Goal: Information Seeking & Learning: Compare options

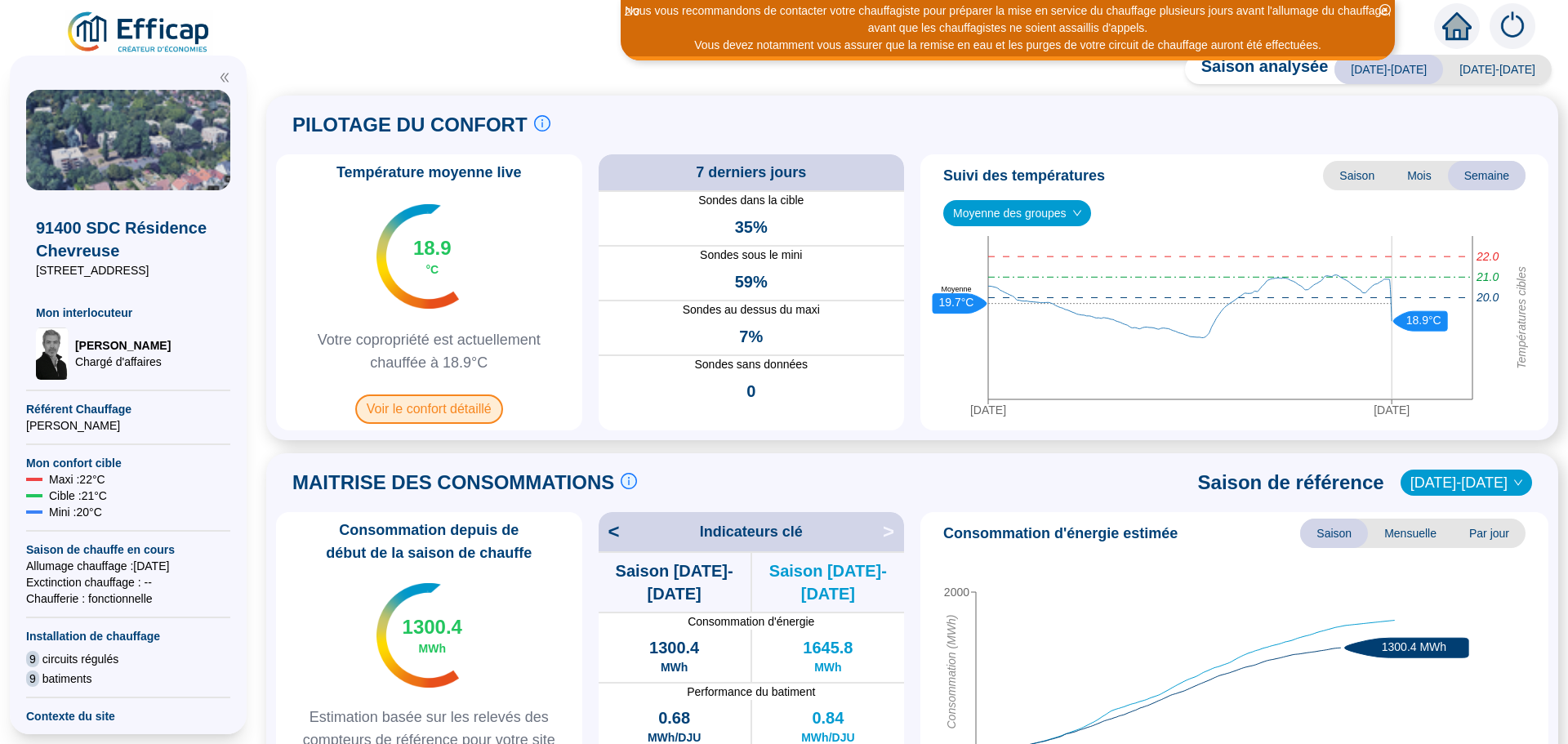
click at [413, 410] on span "Voir le confort détaillé" at bounding box center [429, 409] width 148 height 29
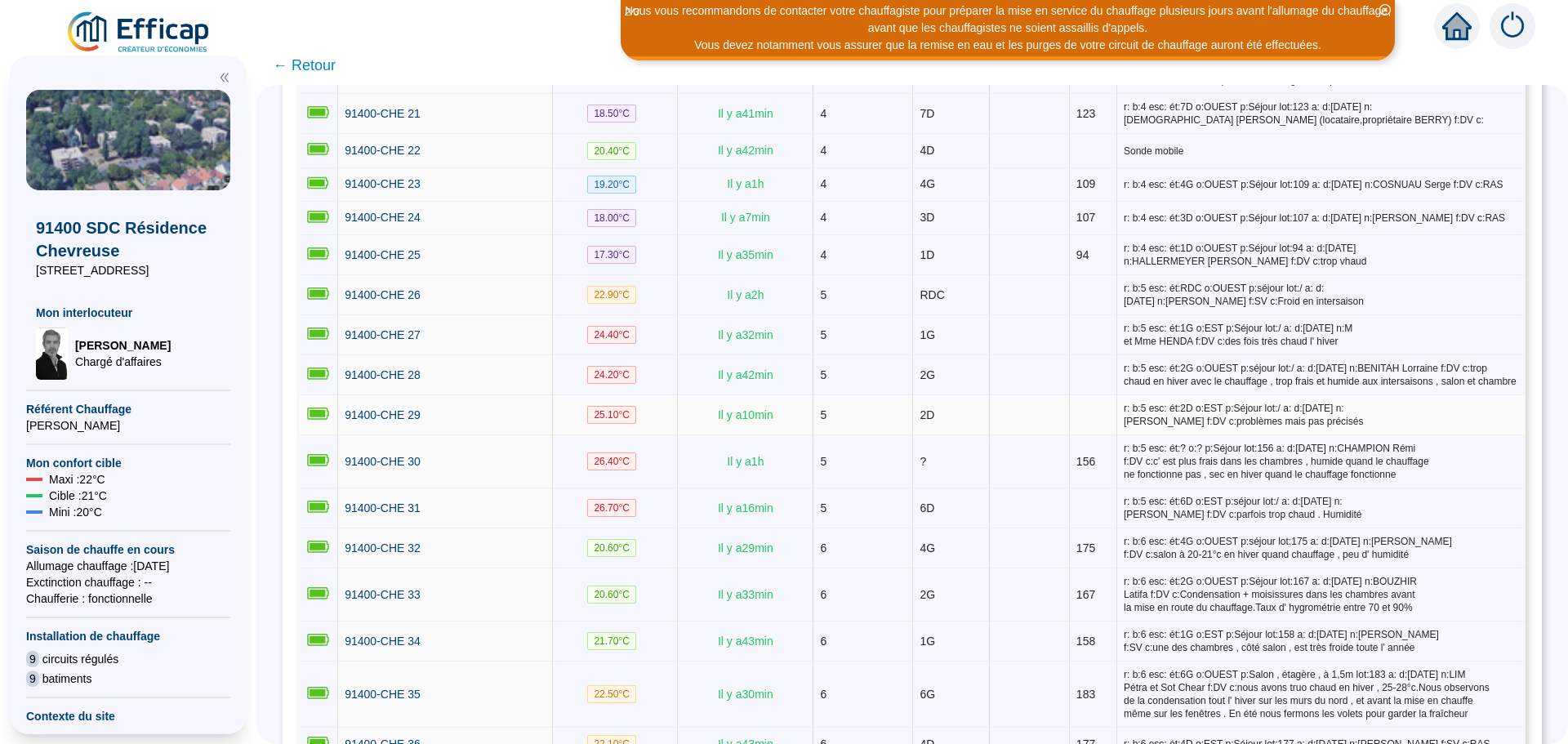
scroll to position [960, 0]
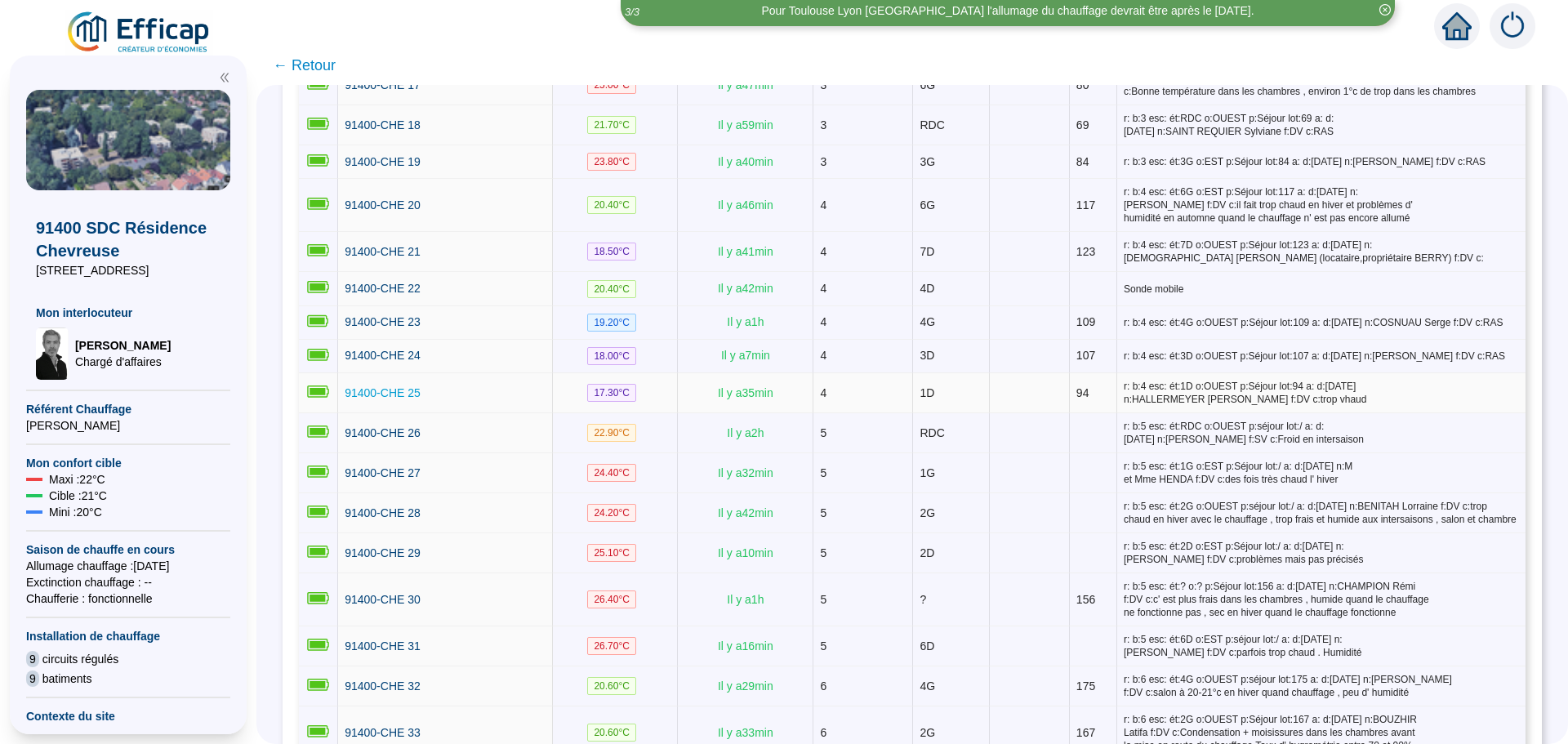
click at [387, 388] on span "91400-CHE 25" at bounding box center [383, 393] width 76 height 13
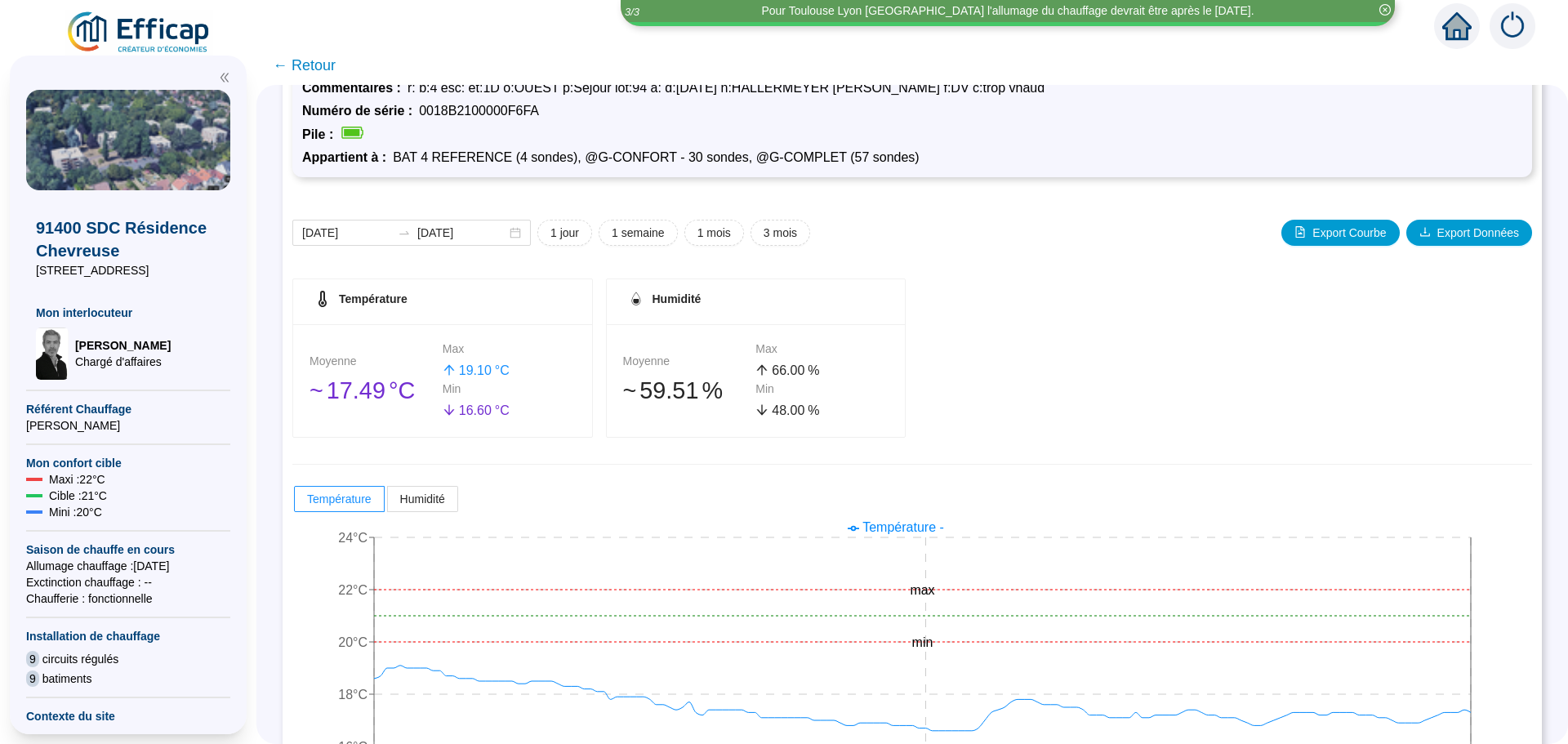
scroll to position [129, 0]
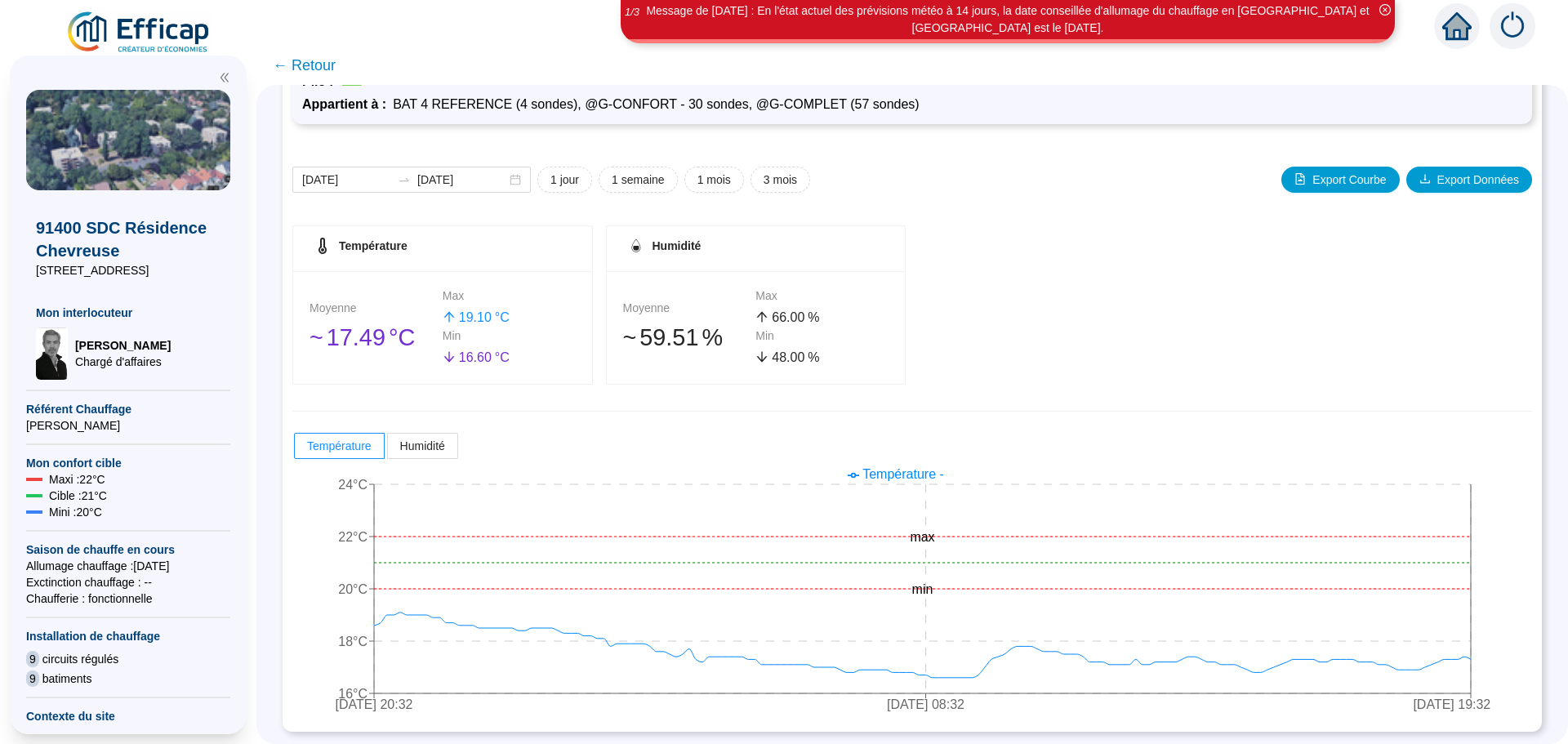
click at [317, 67] on span "← Retour" at bounding box center [304, 66] width 63 height 23
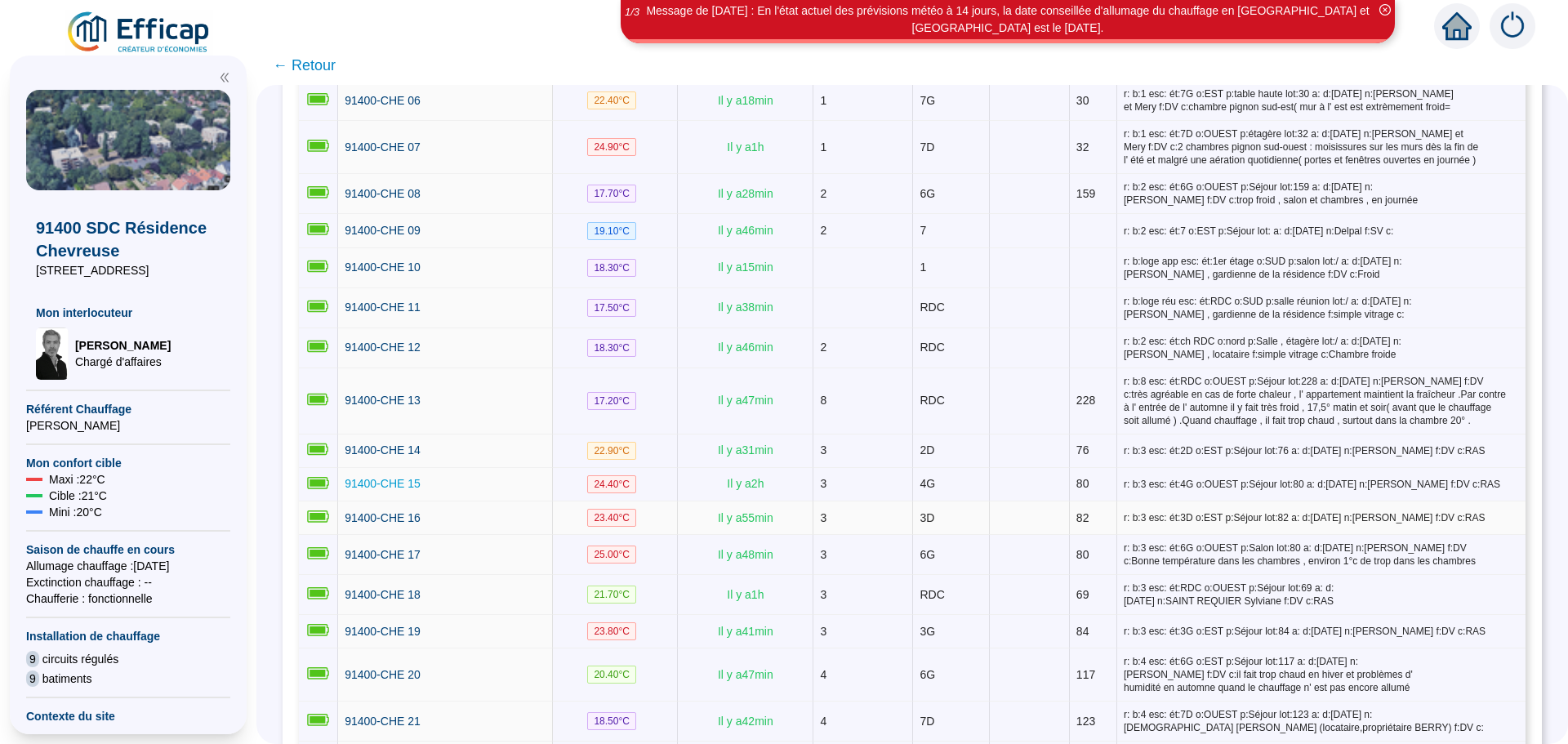
scroll to position [654, 0]
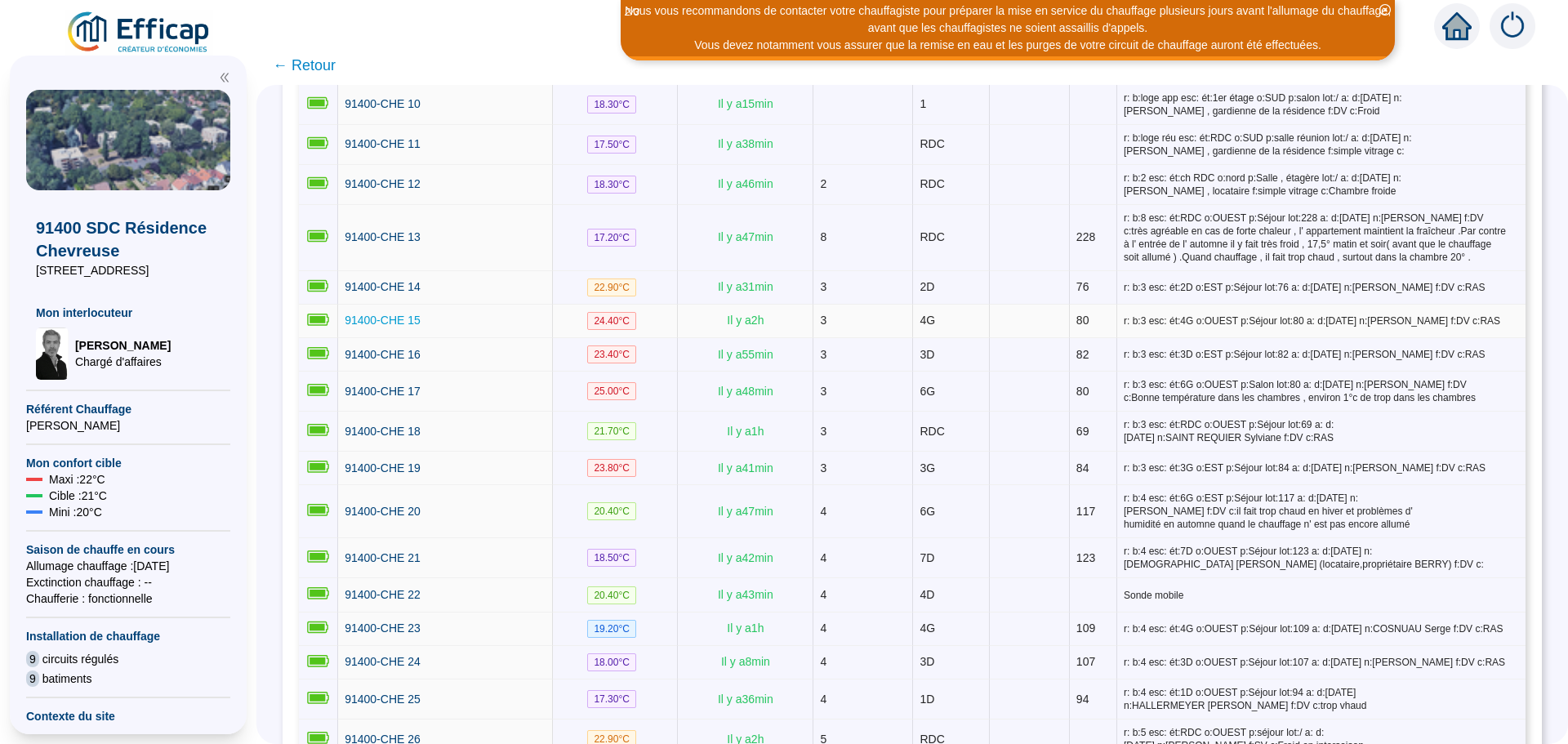
click at [416, 325] on span "91400-CHE 15" at bounding box center [383, 320] width 76 height 13
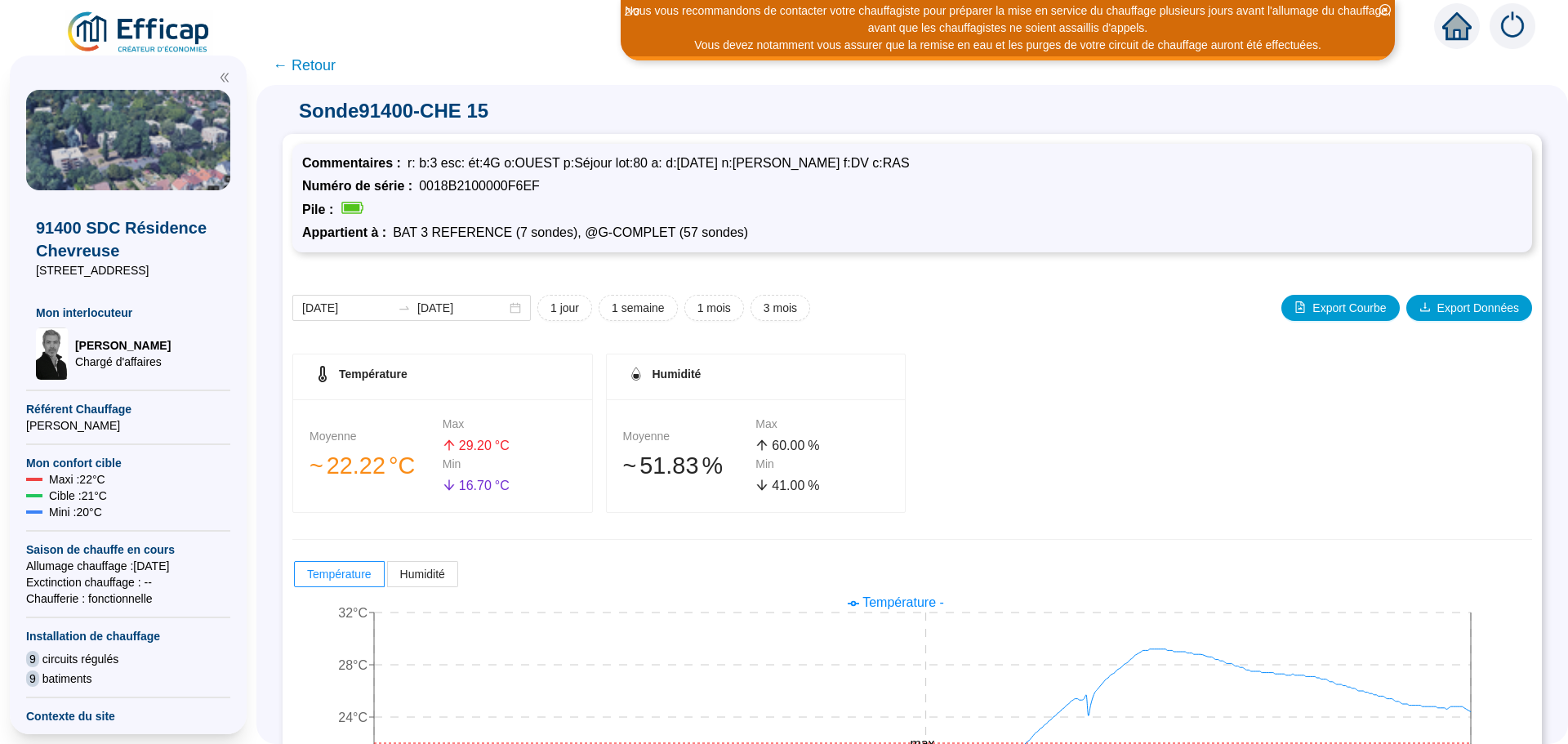
click at [1182, 364] on div "Température Moyenne 󠁾~ 22 .22 °C Max 29 .20 °C Min 16 .70 °C Humidité Moyenne 󠁾…" at bounding box center [912, 434] width 1240 height 160
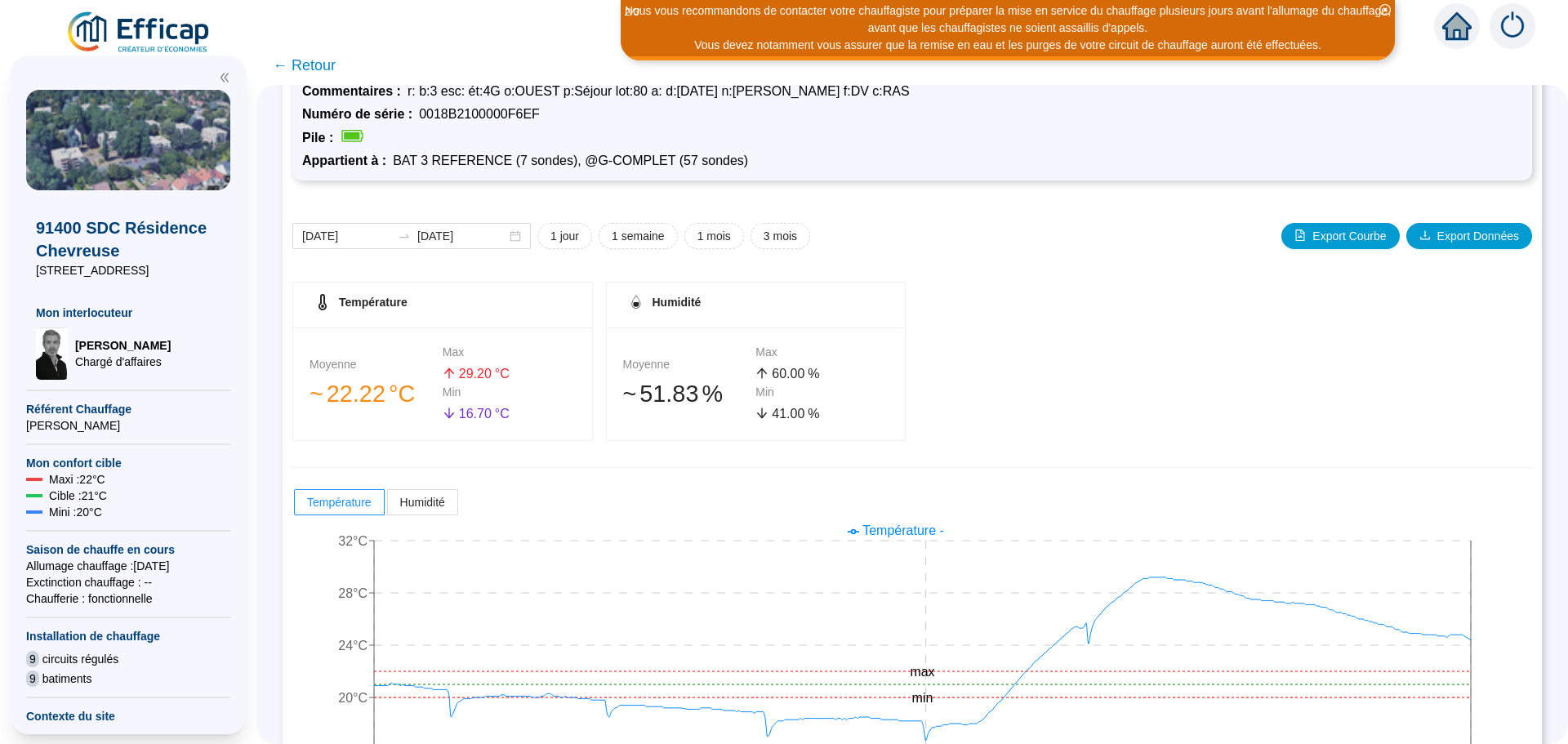
scroll to position [129, 0]
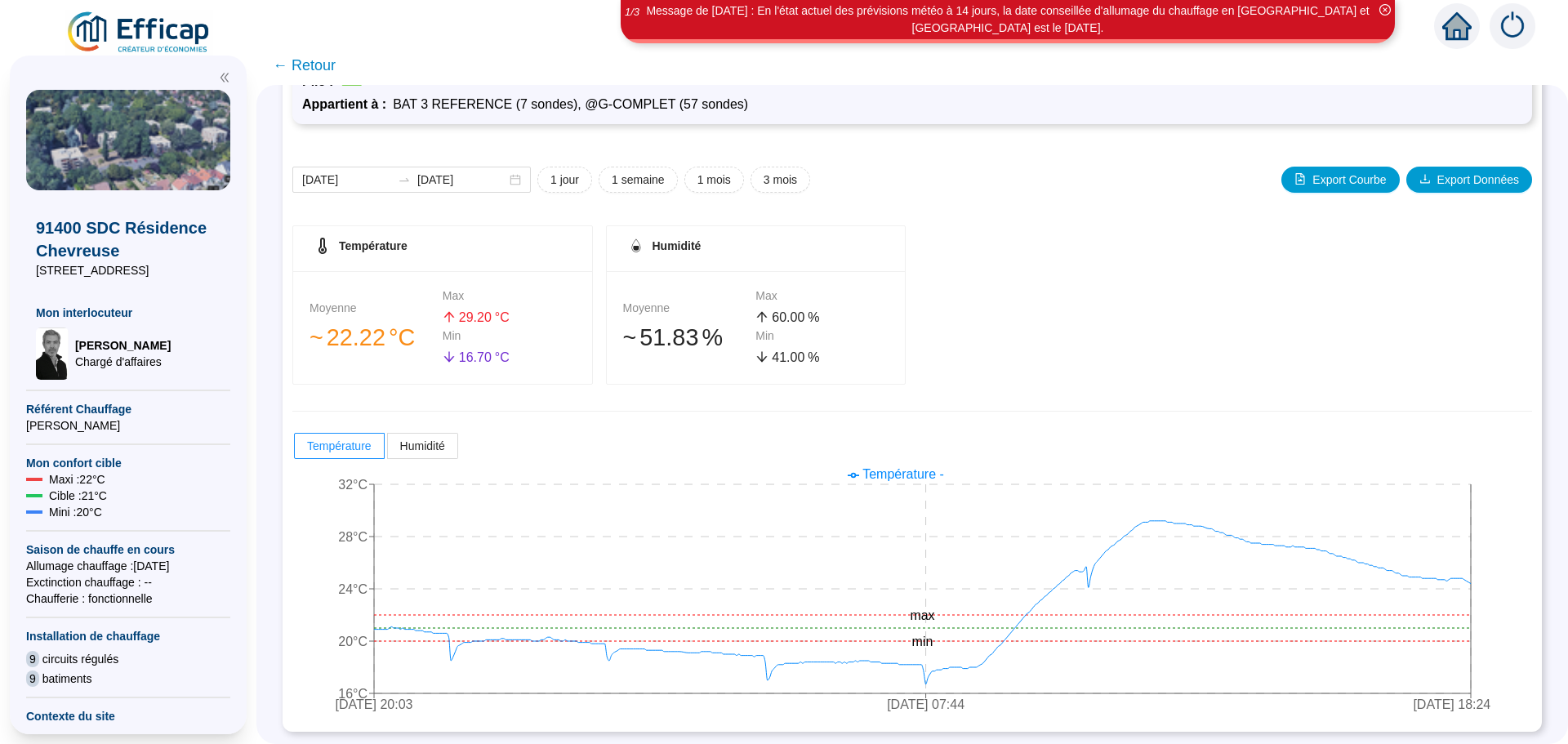
click at [322, 73] on span "← Retour" at bounding box center [304, 66] width 63 height 23
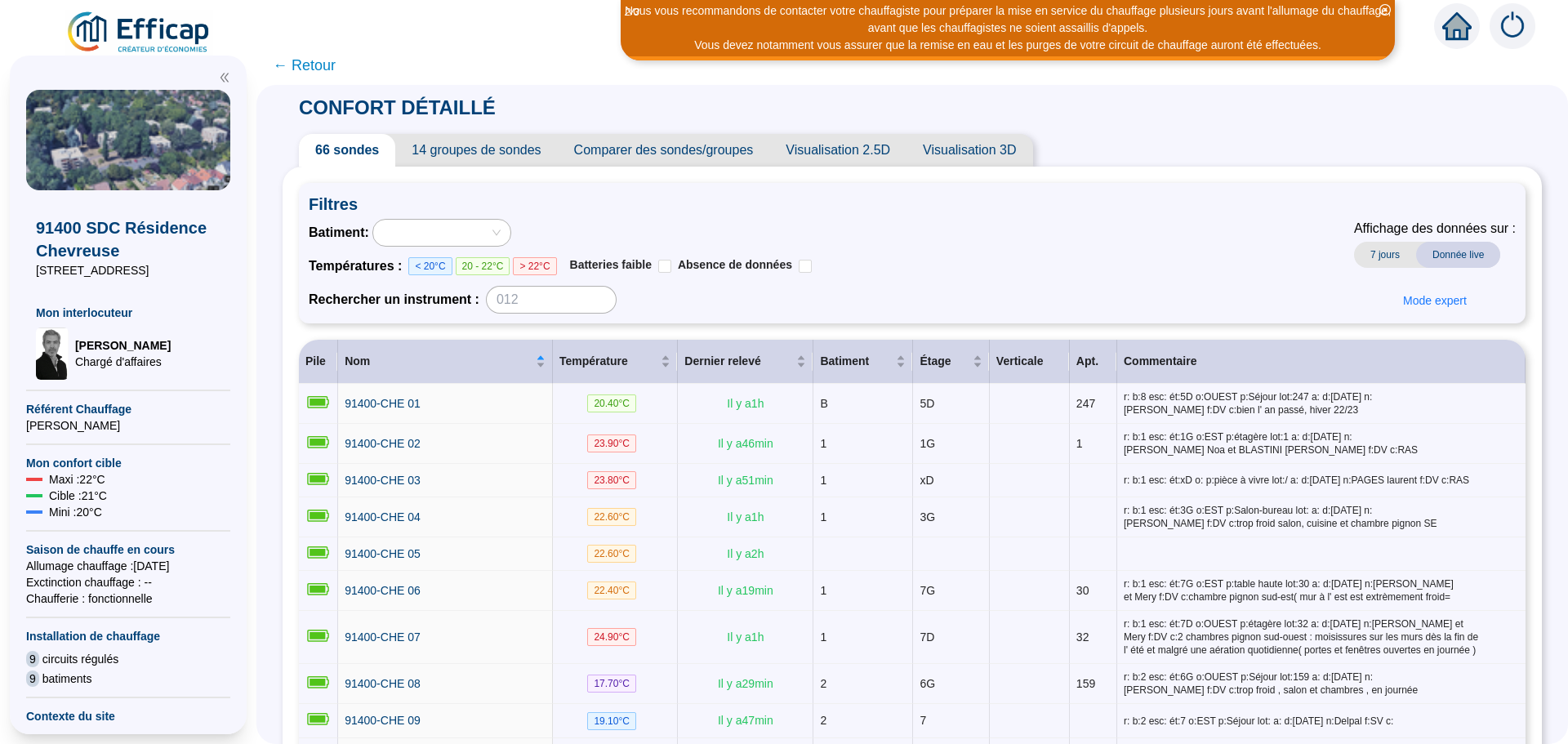
click at [691, 147] on span "Comparer des sondes/groupes" at bounding box center [664, 150] width 213 height 33
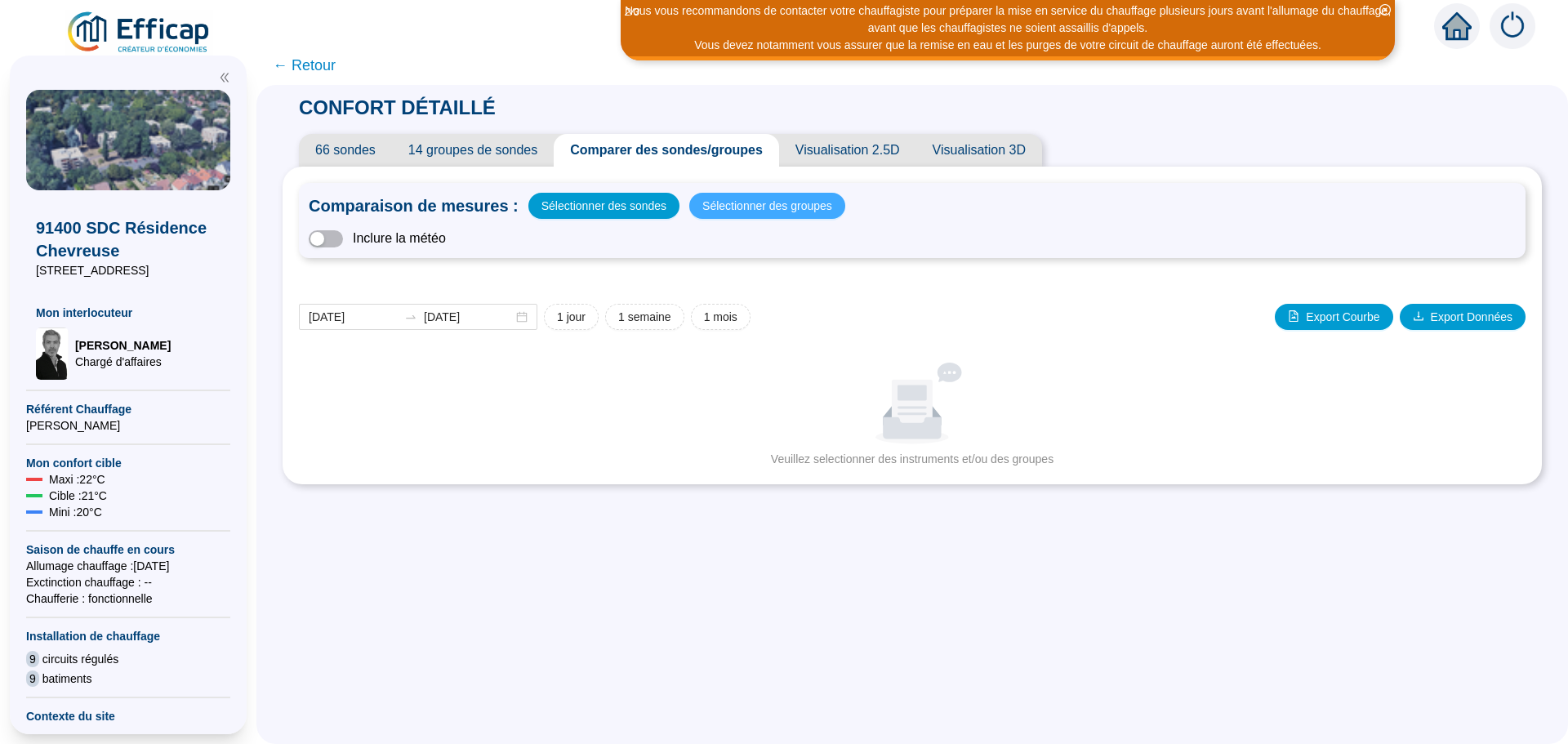
click at [745, 214] on span "Sélectionner des groupes" at bounding box center [768, 206] width 130 height 23
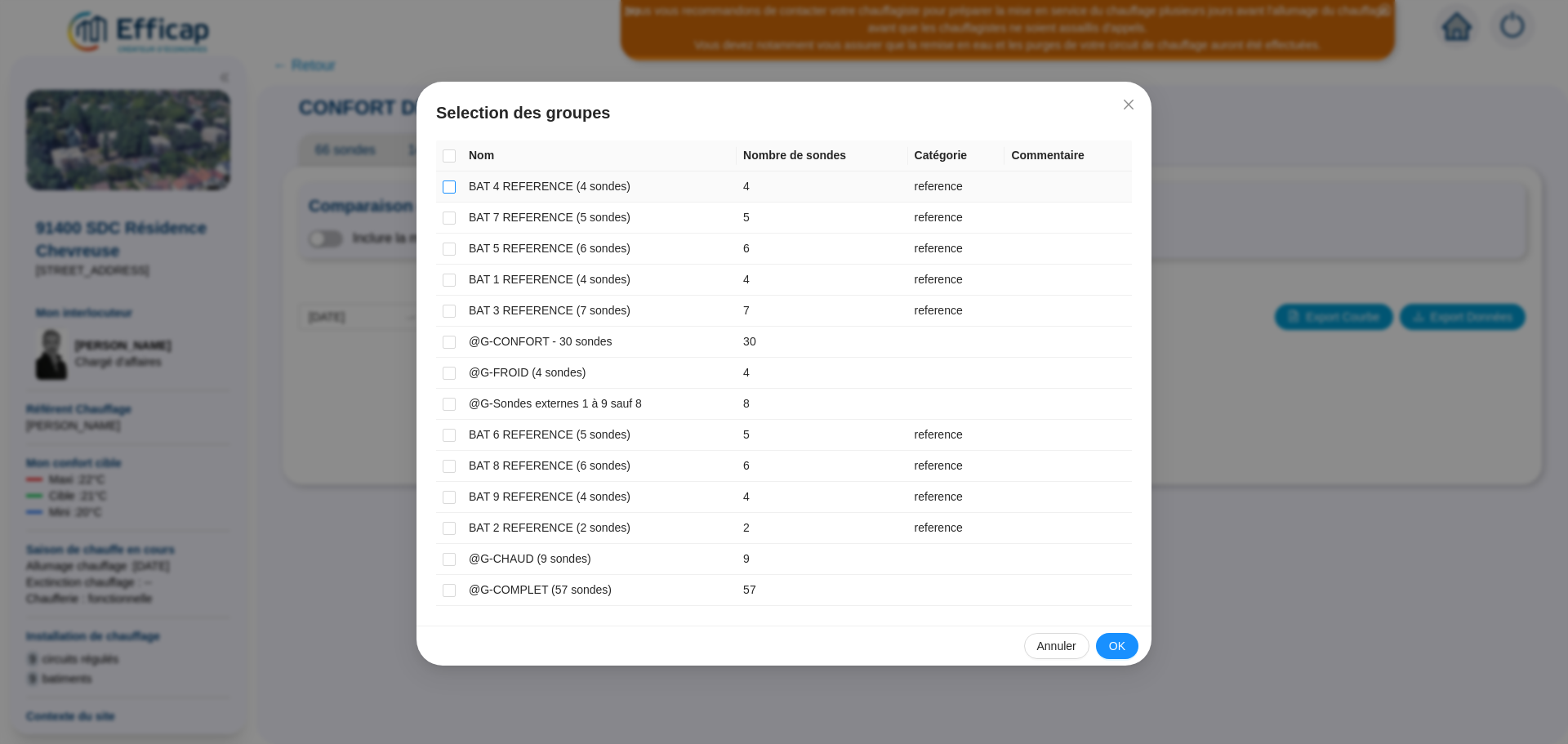
click at [450, 185] on input "checkbox" at bounding box center [449, 187] width 13 height 13
checkbox input "true"
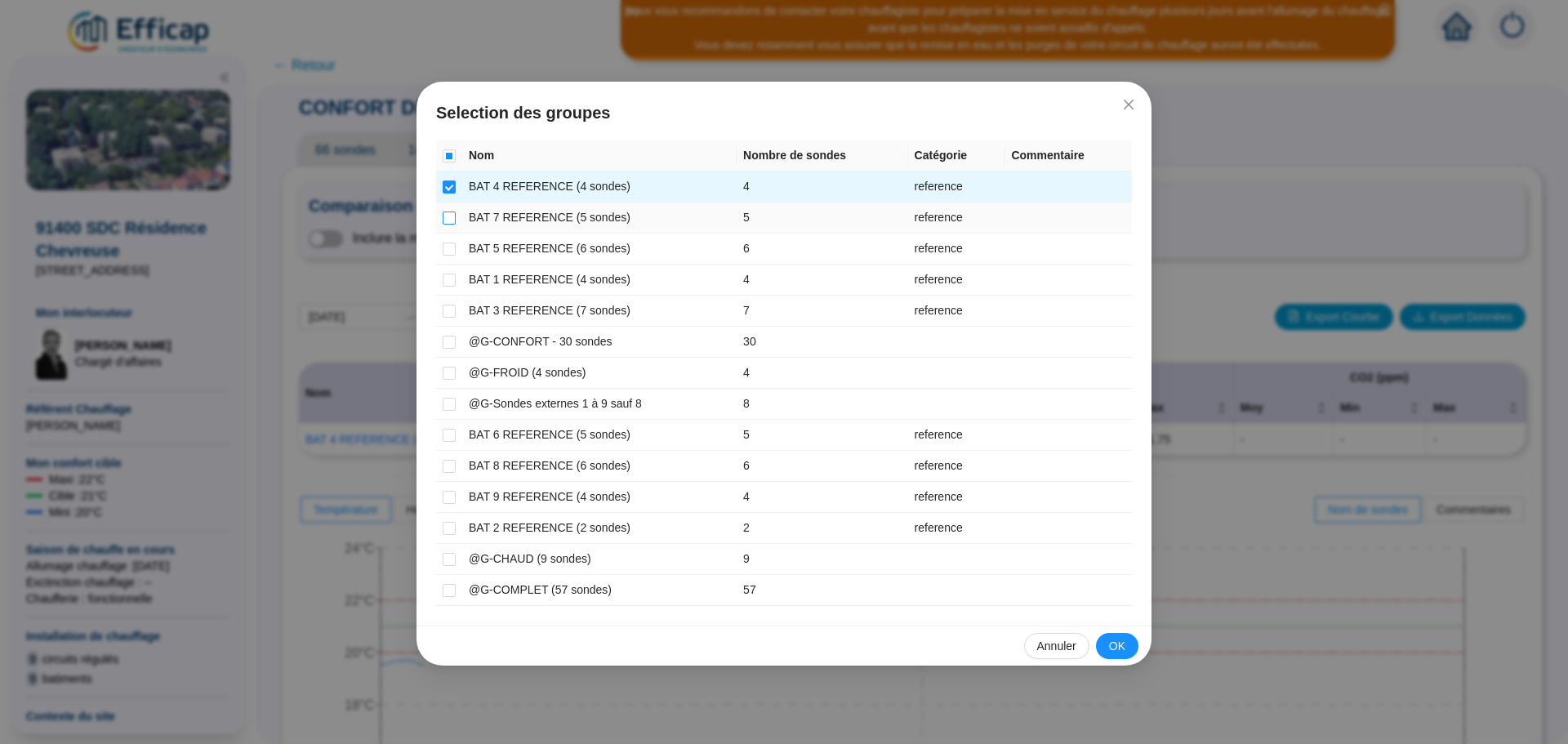
click at [453, 219] on input "checkbox" at bounding box center [449, 218] width 13 height 13
checkbox input "true"
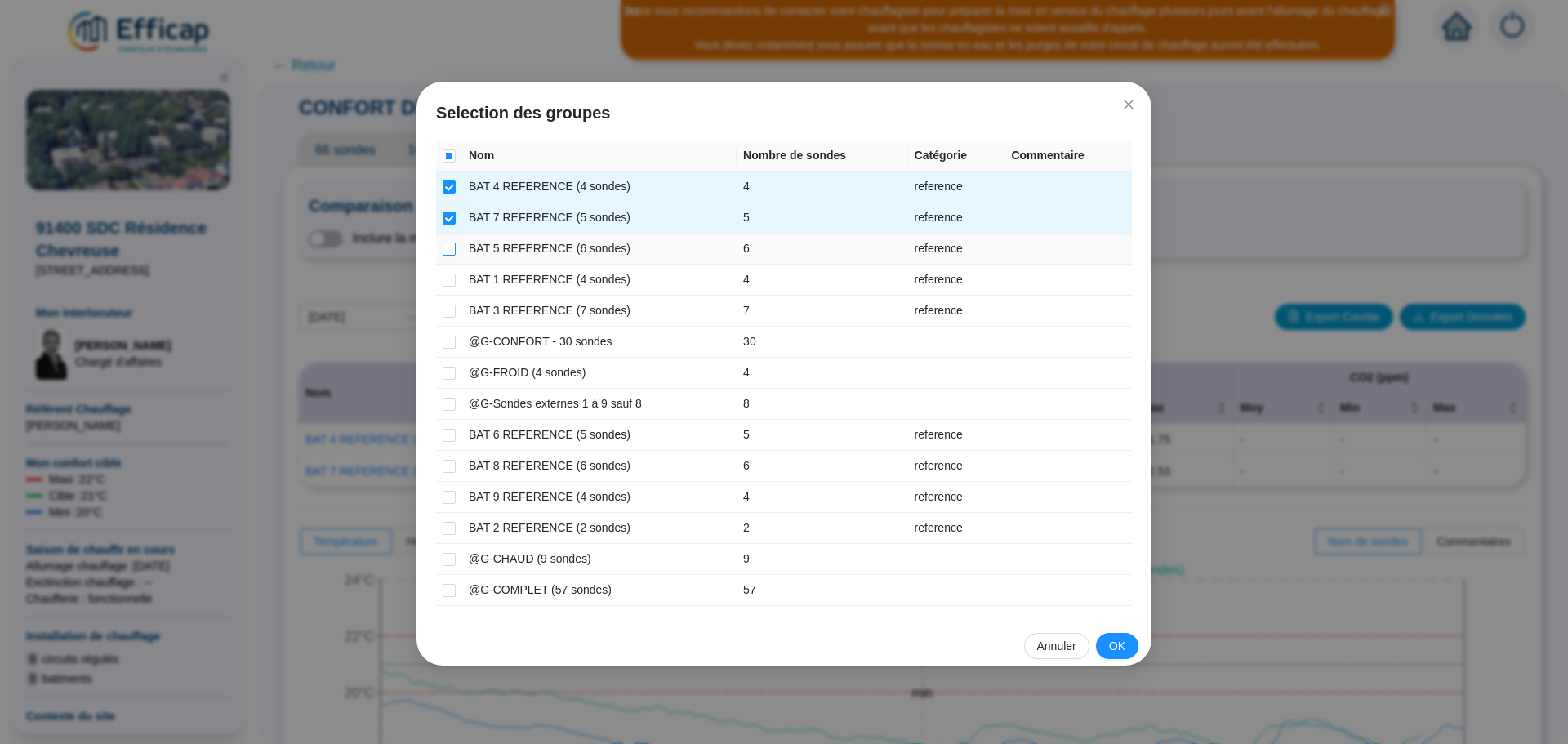
drag, startPoint x: 453, startPoint y: 247, endPoint x: 453, endPoint y: 255, distance: 8.0
click at [453, 249] on input "checkbox" at bounding box center [449, 249] width 13 height 13
checkbox input "true"
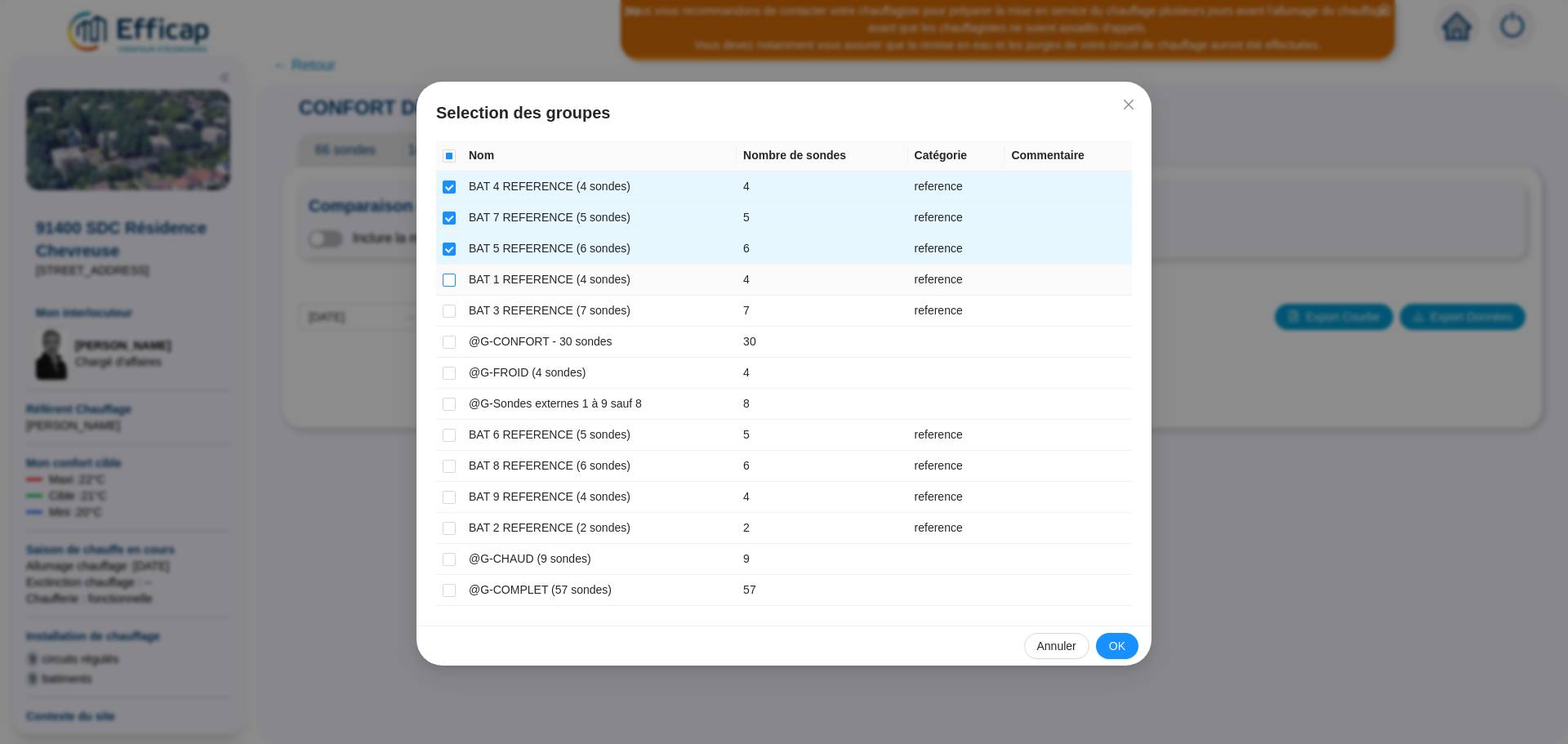
click at [450, 281] on input "checkbox" at bounding box center [449, 280] width 13 height 13
checkbox input "true"
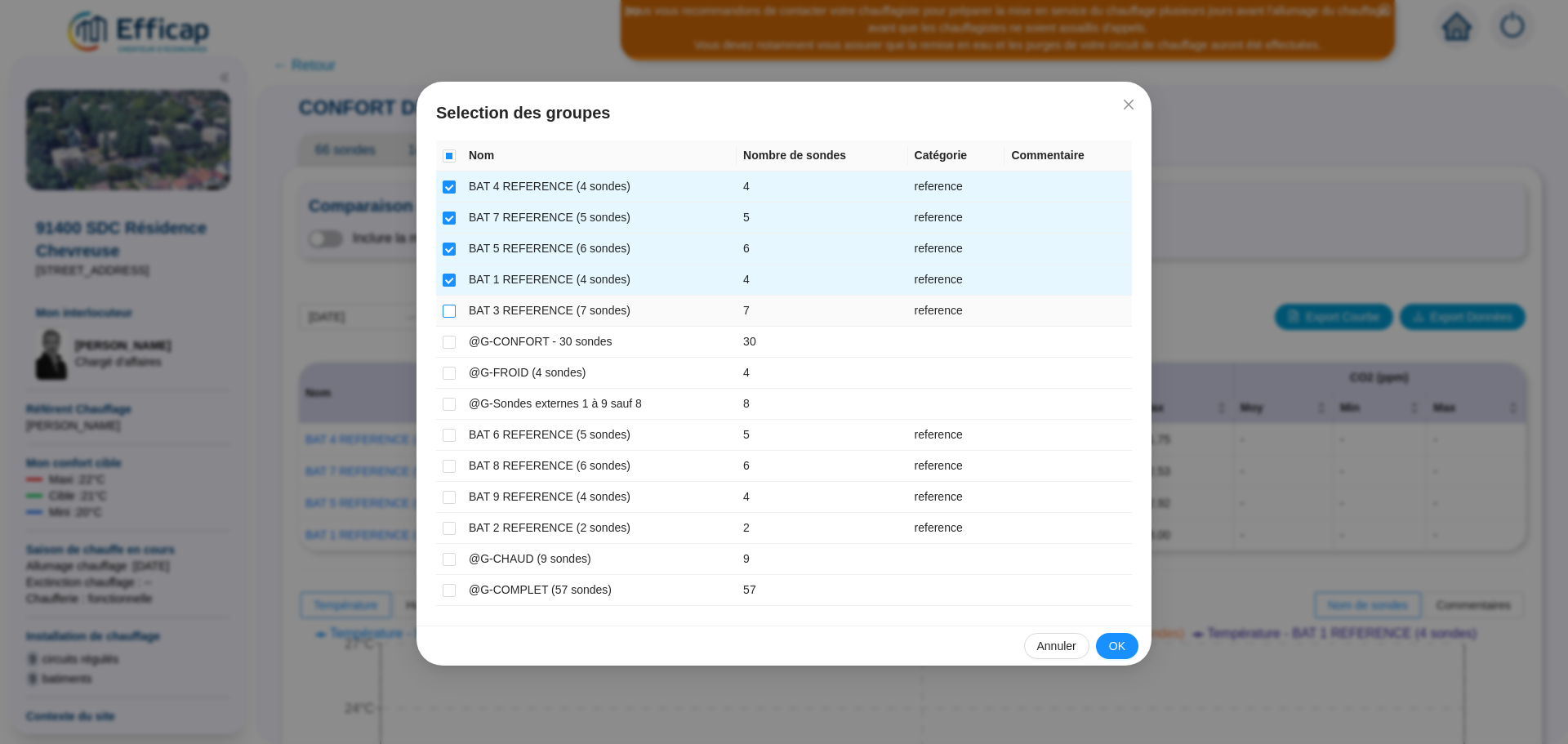
click at [453, 309] on input "checkbox" at bounding box center [449, 311] width 13 height 13
checkbox input "true"
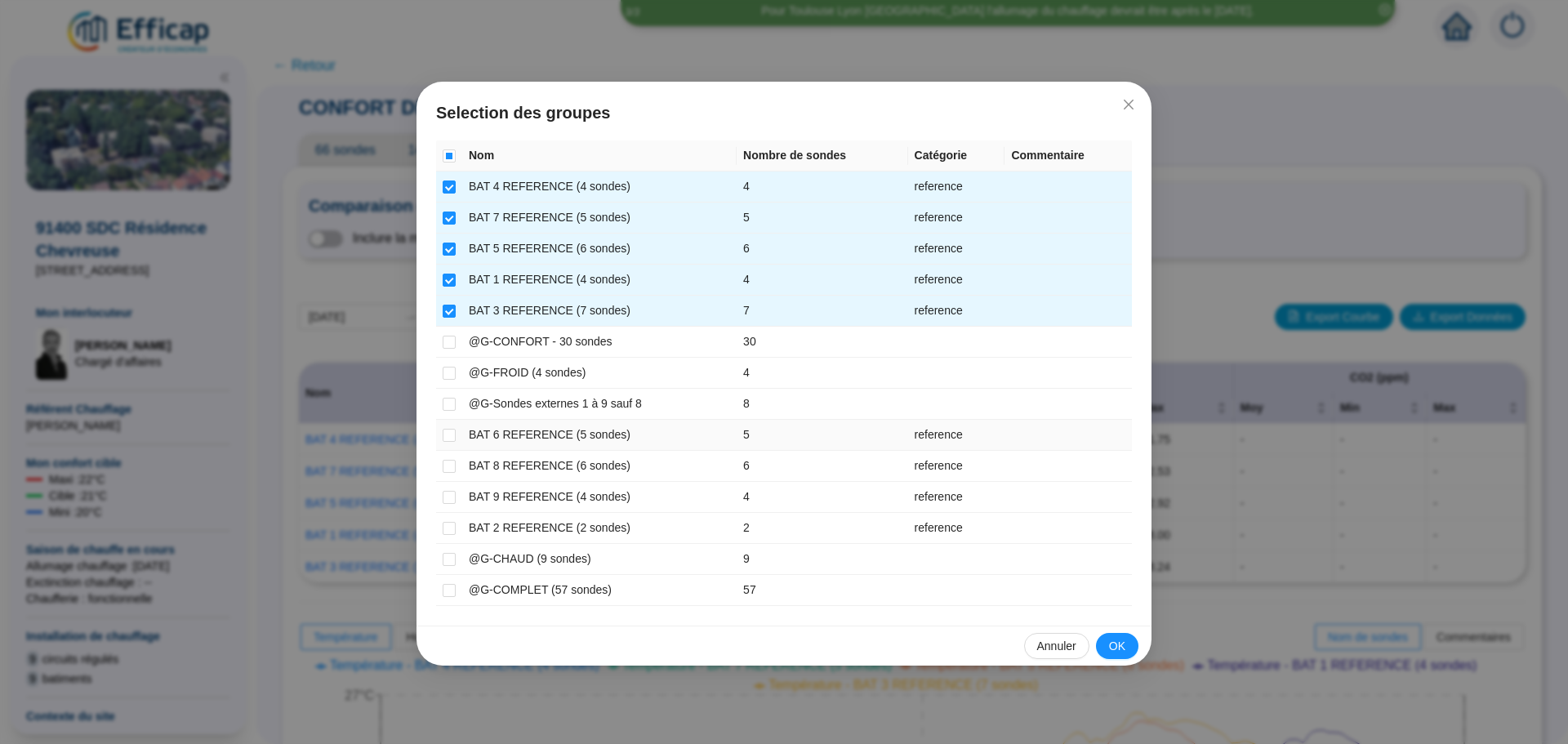
drag, startPoint x: 448, startPoint y: 435, endPoint x: 440, endPoint y: 452, distance: 18.8
click at [447, 437] on input "checkbox" at bounding box center [449, 435] width 13 height 13
checkbox input "true"
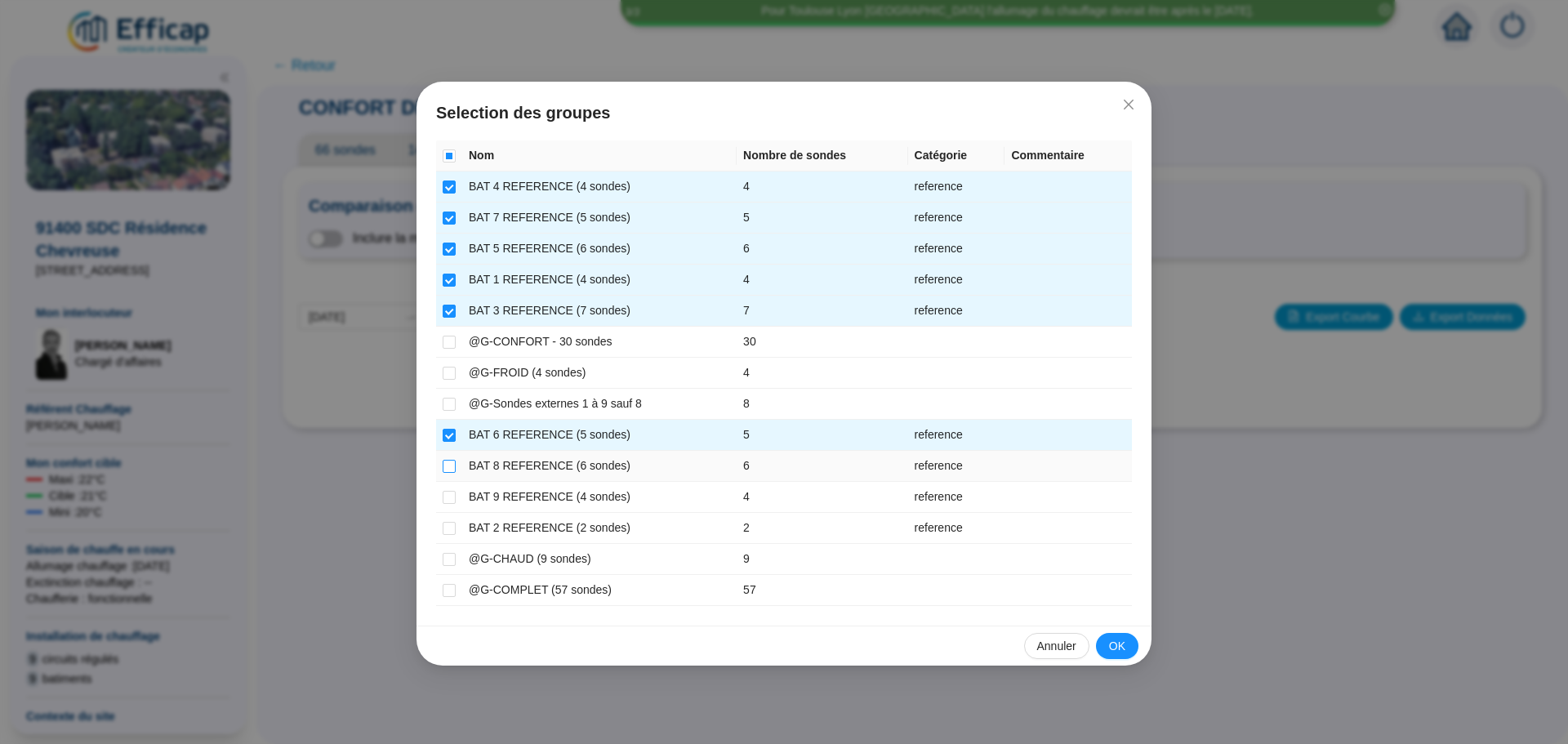
click at [447, 471] on input "checkbox" at bounding box center [449, 466] width 13 height 13
checkbox input "true"
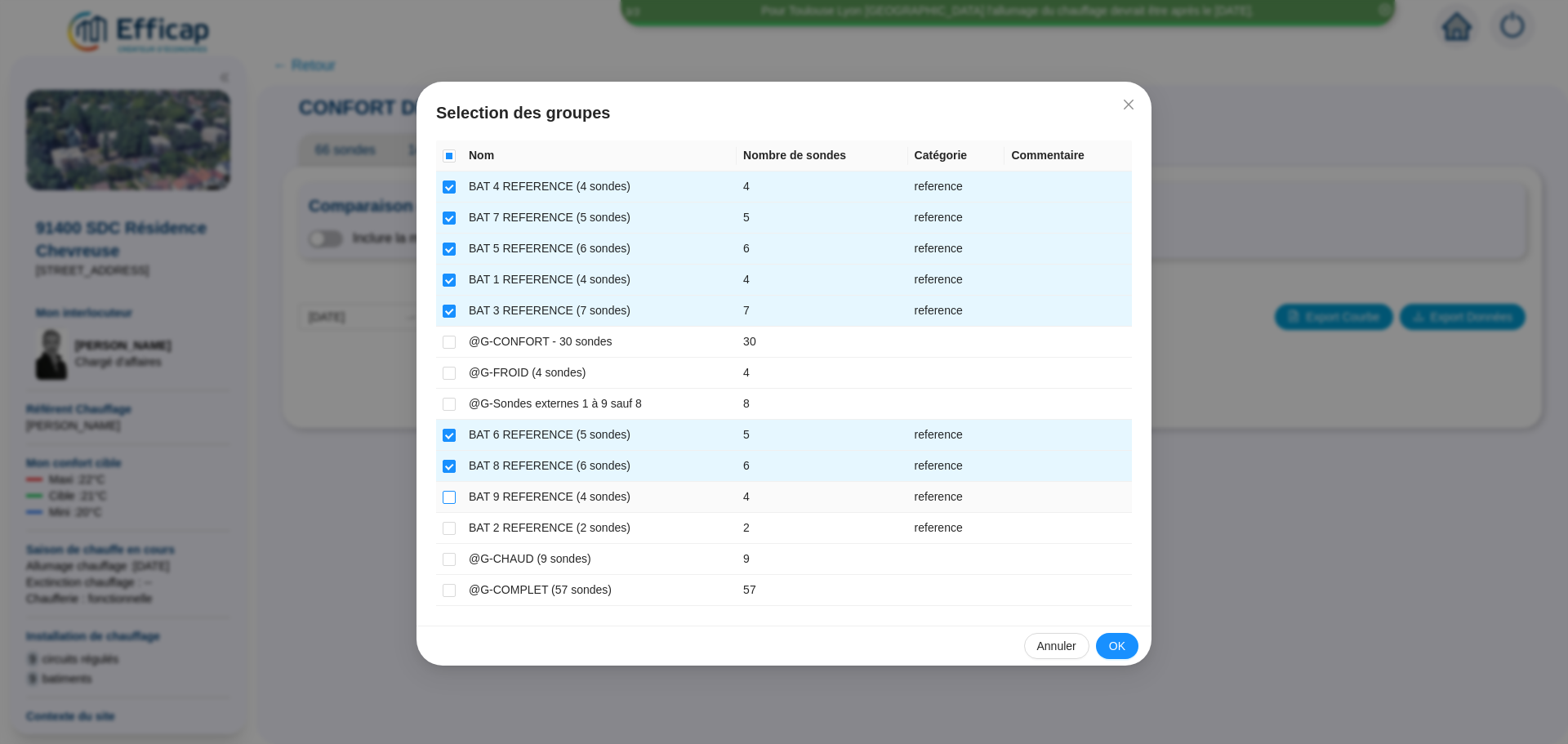
click at [449, 497] on input "checkbox" at bounding box center [449, 497] width 13 height 13
checkbox input "true"
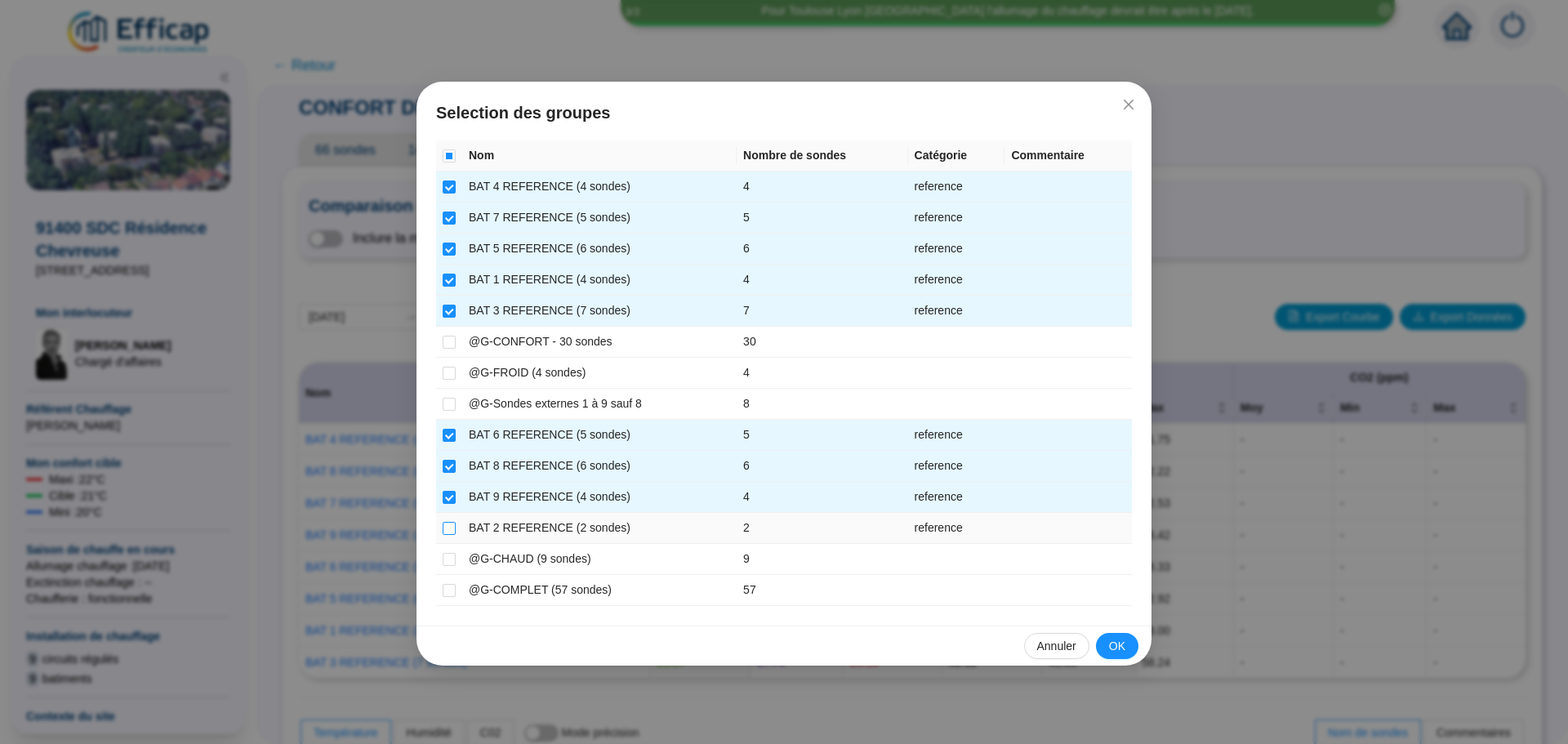
click at [449, 528] on input "checkbox" at bounding box center [449, 529] width 13 height 13
checkbox input "true"
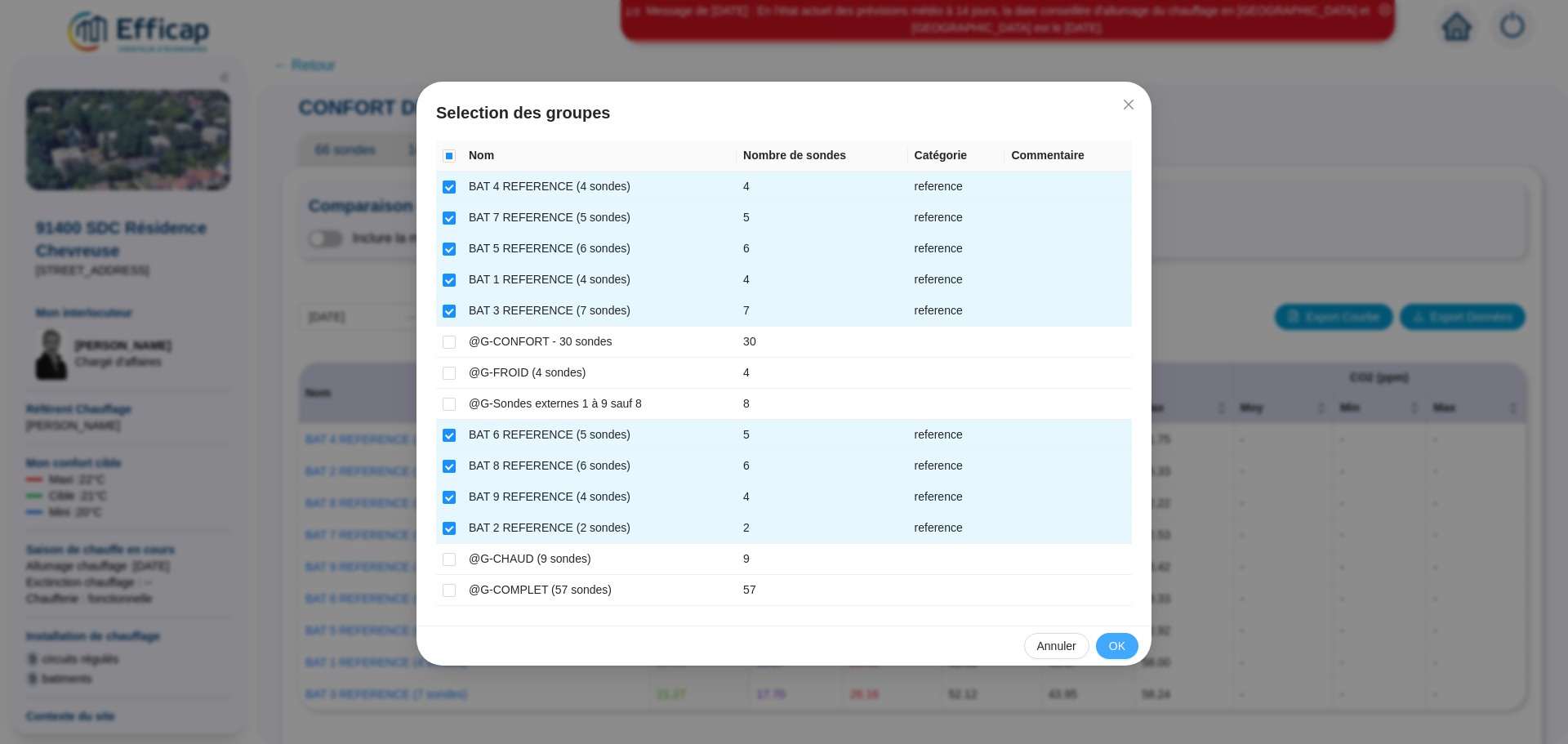
click at [1120, 646] on span "OK" at bounding box center [1117, 646] width 16 height 17
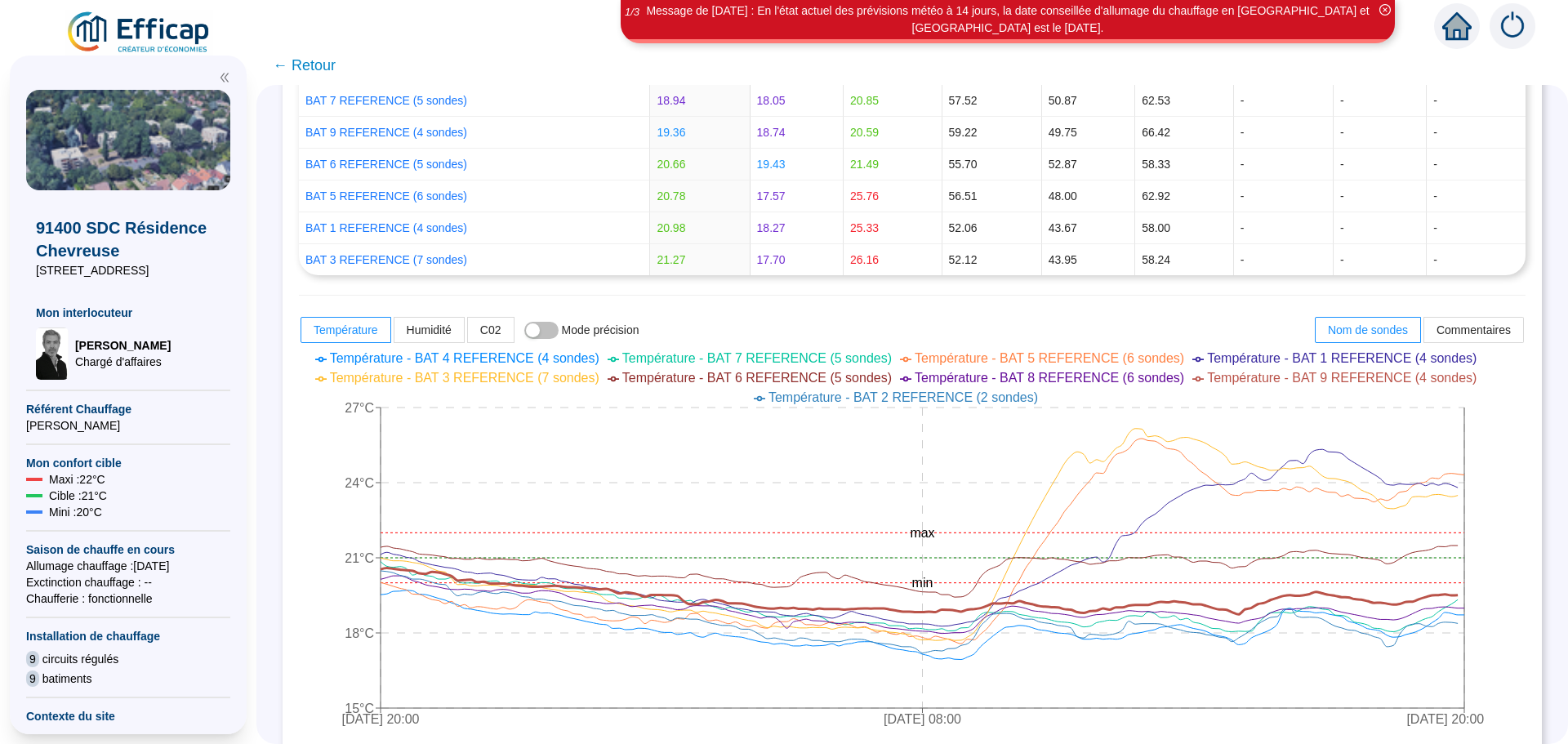
scroll to position [431, 0]
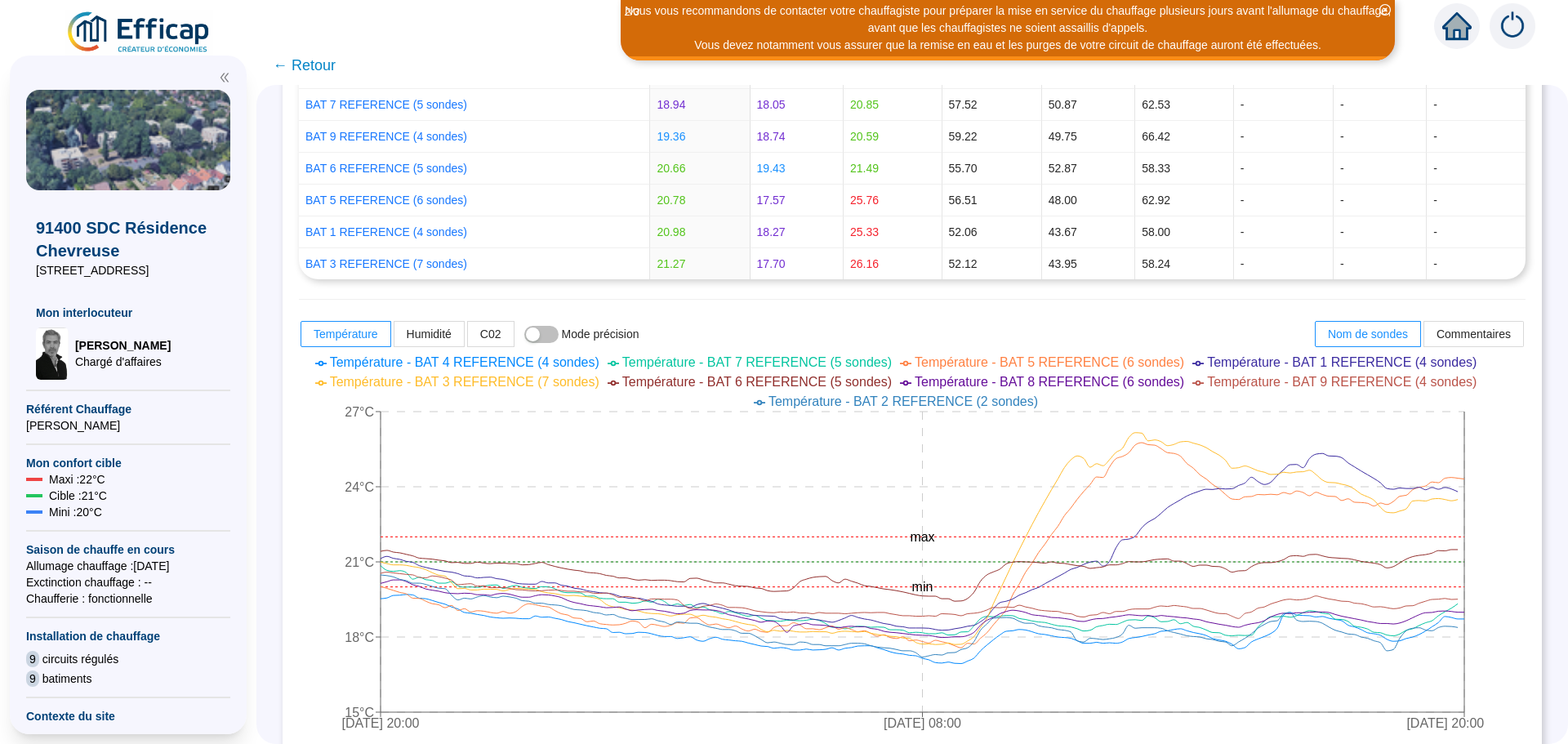
click at [1502, 557] on icon "[DATE] 20:00 [DATE] 08:00 [DATE] 20:00 15°C 18°C 21°C 24°C 27°C min max" at bounding box center [900, 544] width 1202 height 392
